Goal: Transaction & Acquisition: Purchase product/service

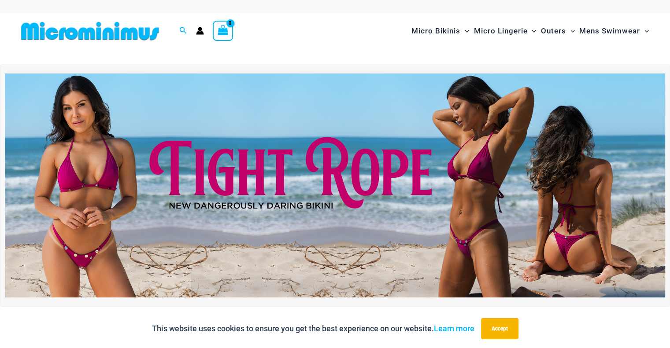
click at [295, 30] on div "Search for: Search Search No products in the cart. No products in the cart. Con…" at bounding box center [167, 31] width 299 height 36
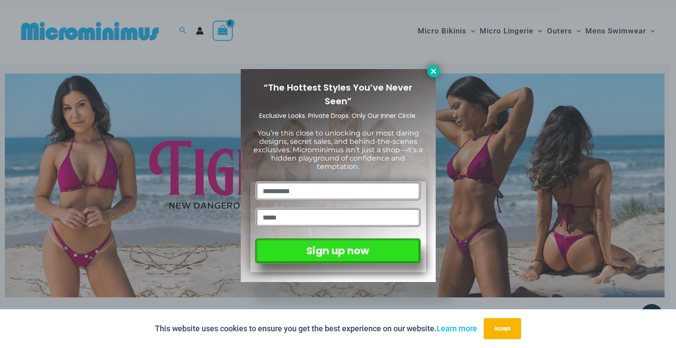
click at [432, 70] on icon at bounding box center [433, 71] width 5 height 5
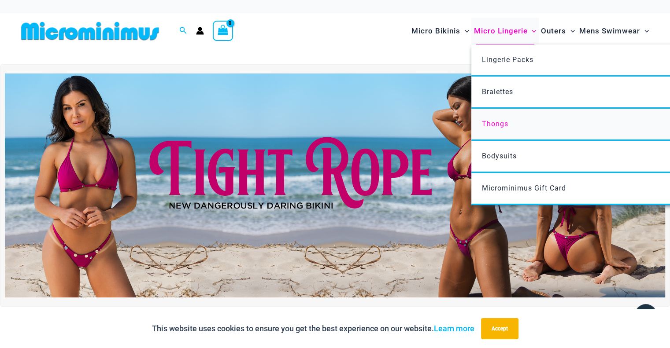
click at [491, 120] on span "Thongs" at bounding box center [495, 124] width 26 height 8
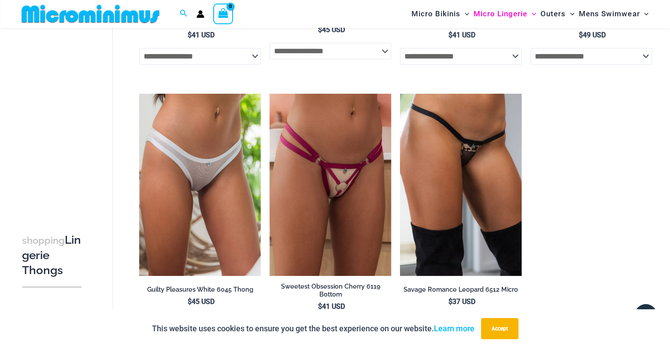
scroll to position [828, 0]
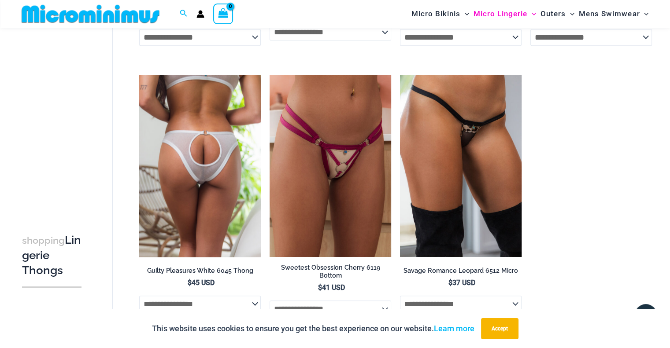
click at [187, 123] on img at bounding box center [200, 166] width 122 height 182
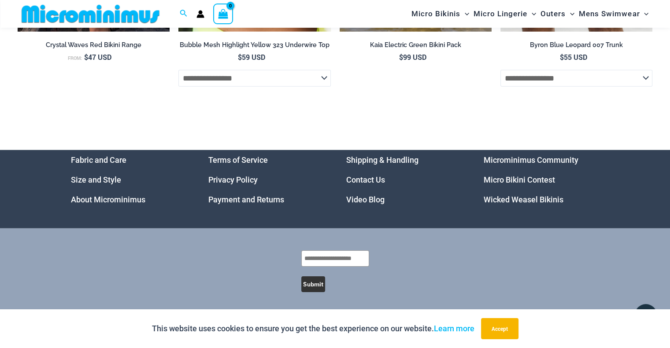
scroll to position [2685, 0]
